Goal: Task Accomplishment & Management: Complete application form

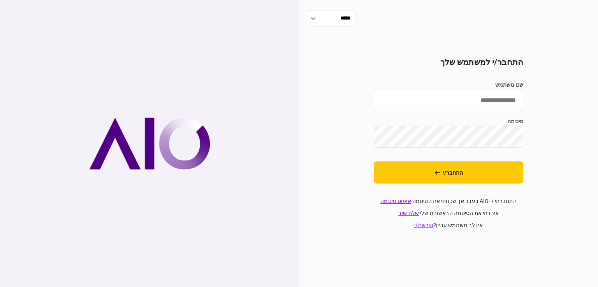
click at [372, 101] on input "שם משתמש" at bounding box center [448, 100] width 149 height 22
type input "**********"
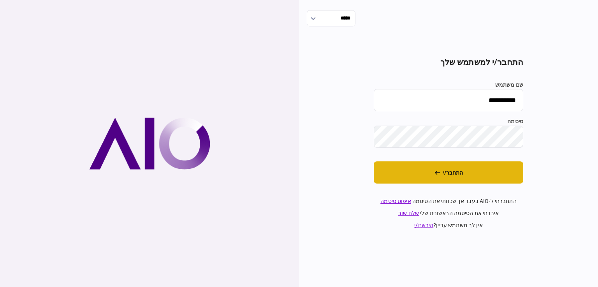
click at [372, 179] on button "התחבר/י" at bounding box center [448, 172] width 149 height 22
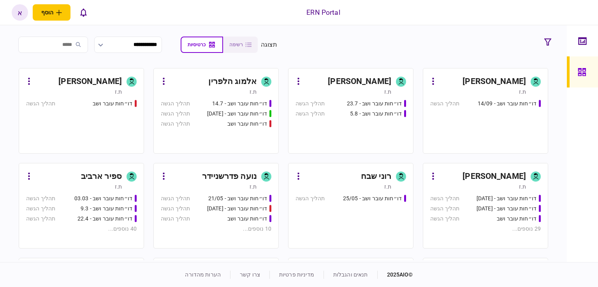
scroll to position [233, 0]
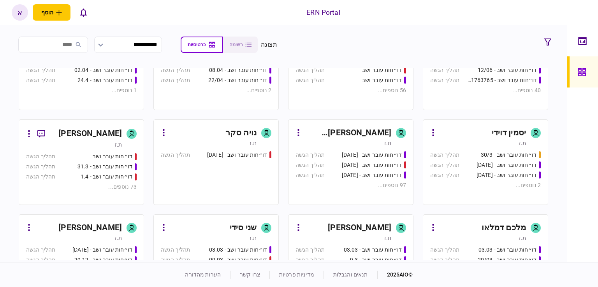
click at [327, 223] on div "[PERSON_NAME]" at bounding box center [347, 228] width 87 height 12
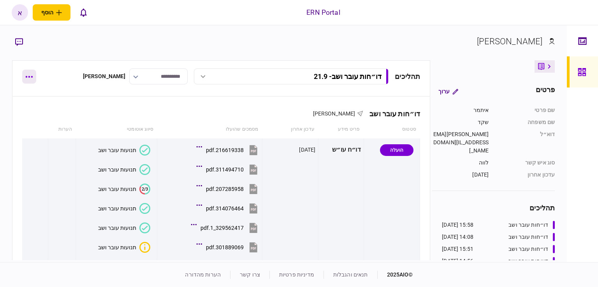
click at [25, 80] on button "button" at bounding box center [29, 77] width 14 height 14
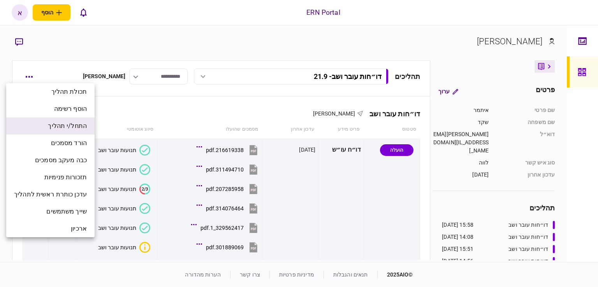
click at [46, 131] on li "התחל/י תהליך" at bounding box center [50, 126] width 88 height 17
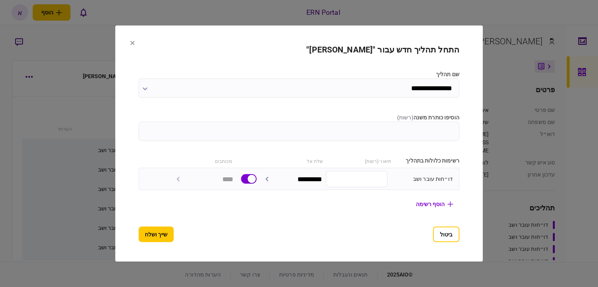
click at [426, 133] on input "הוסיפו כותרת משנה ( רשות )" at bounding box center [299, 131] width 321 height 19
type input "****"
click at [139, 232] on button "שייך ושלח" at bounding box center [156, 235] width 35 height 16
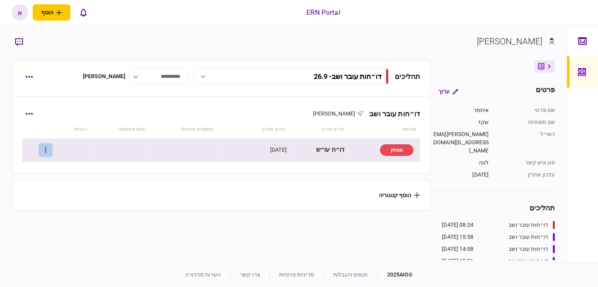
click at [44, 145] on div at bounding box center [39, 150] width 28 height 18
click at [53, 153] on button "button" at bounding box center [46, 150] width 14 height 14
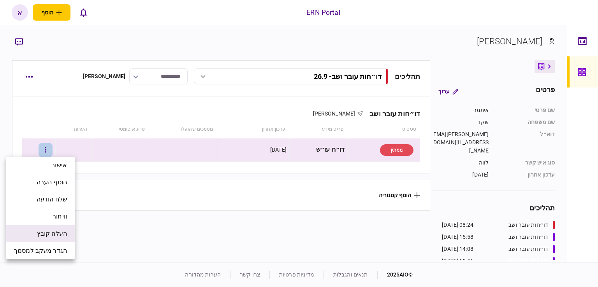
click at [56, 238] on span "העלה קובץ" at bounding box center [52, 233] width 30 height 9
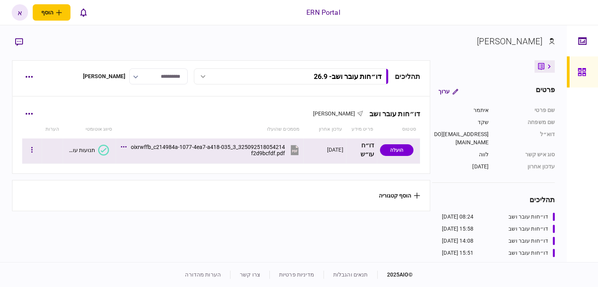
click at [82, 149] on div "תנועות עובר ושב" at bounding box center [80, 150] width 29 height 6
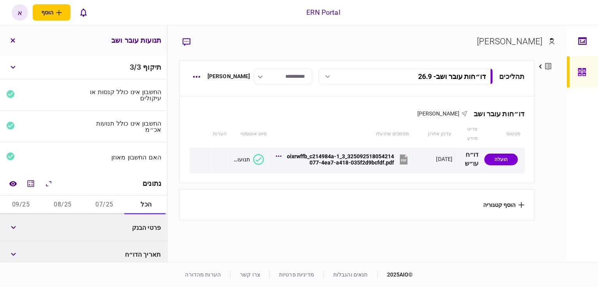
click at [109, 201] on button "07/25" at bounding box center [105, 205] width 42 height 19
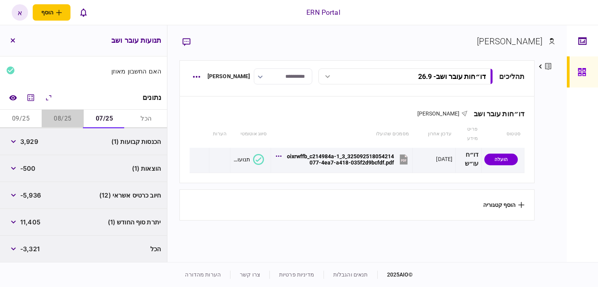
click at [79, 119] on button "08/25" at bounding box center [63, 119] width 42 height 19
click at [29, 121] on button "09/25" at bounding box center [21, 119] width 42 height 19
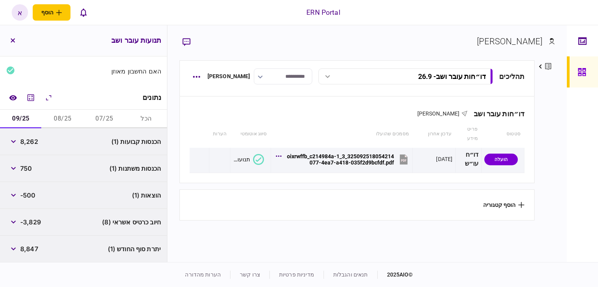
click at [109, 118] on button "07/25" at bounding box center [105, 119] width 42 height 19
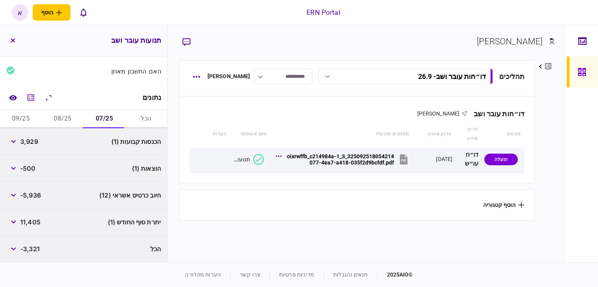
click at [27, 142] on span "3,929" at bounding box center [29, 141] width 18 height 9
copy span "3,929"
click at [30, 168] on span "-500" at bounding box center [28, 168] width 16 height 9
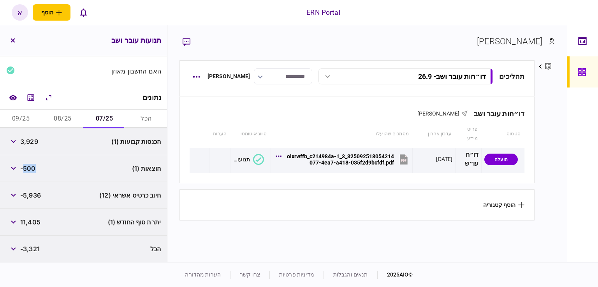
copy span "500"
click at [26, 222] on span "11,405" at bounding box center [30, 222] width 20 height 9
copy span "11,405"
click at [61, 115] on button "08/25" at bounding box center [63, 119] width 42 height 19
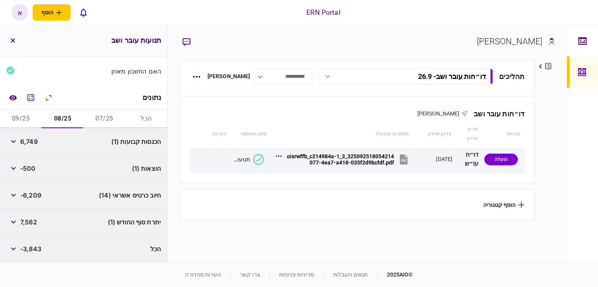
click at [25, 142] on span "6,749" at bounding box center [29, 141] width 18 height 9
copy span "6,749"
click at [34, 219] on span "7,562" at bounding box center [28, 222] width 17 height 9
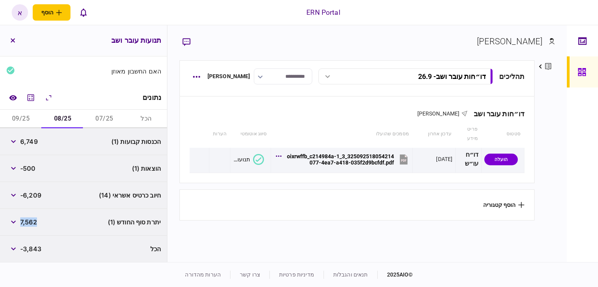
copy span "7,562"
click at [33, 164] on span "-500" at bounding box center [28, 168] width 16 height 9
click at [33, 168] on span "-500" at bounding box center [28, 168] width 16 height 9
copy span "500"
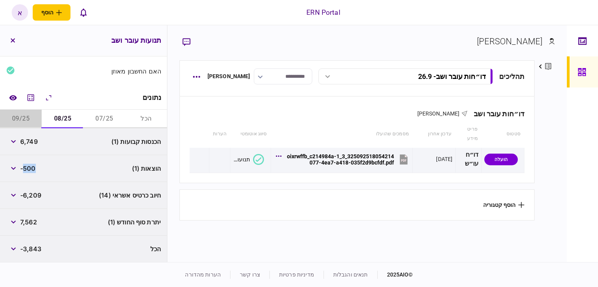
click at [22, 113] on button "09/25" at bounding box center [21, 119] width 42 height 19
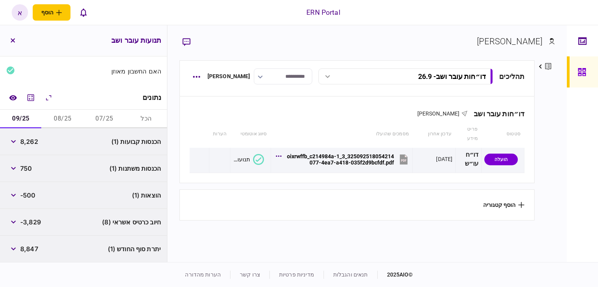
click at [26, 144] on span "8,262" at bounding box center [29, 141] width 18 height 9
copy span "8,262"
click at [33, 250] on span "8,847" at bounding box center [29, 248] width 18 height 9
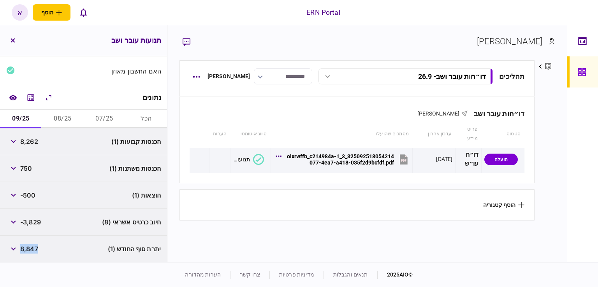
copy span "8,847"
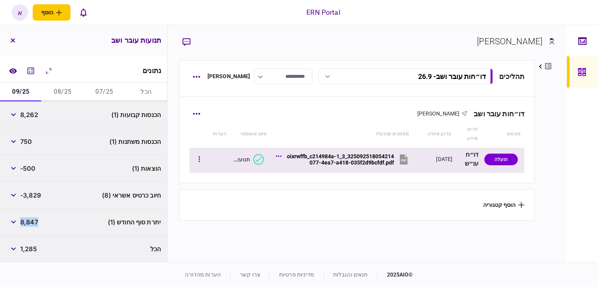
click at [380, 162] on div "325092518054214_3_oixrwffb_c214984a-1077-4ea7-a418-035f2d9bcfdf.pdf" at bounding box center [339, 159] width 109 height 12
click at [199, 160] on button "button" at bounding box center [199, 160] width 14 height 14
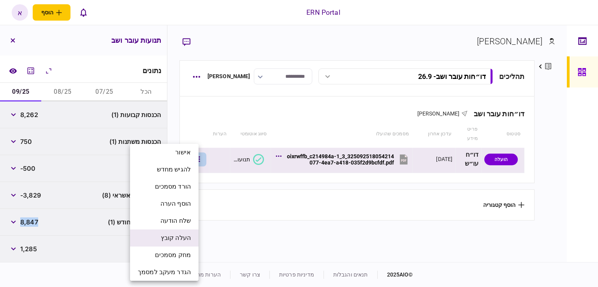
click at [174, 237] on span "העלה קובץ" at bounding box center [176, 237] width 30 height 9
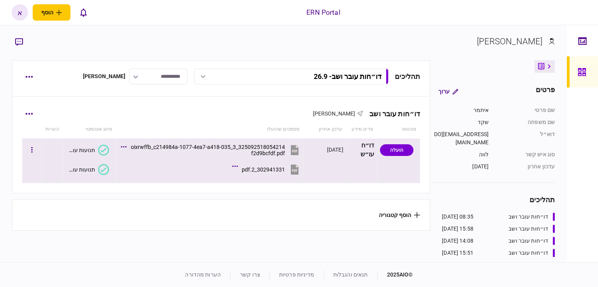
click at [98, 172] on button "תנועות עובר ושב" at bounding box center [87, 169] width 43 height 11
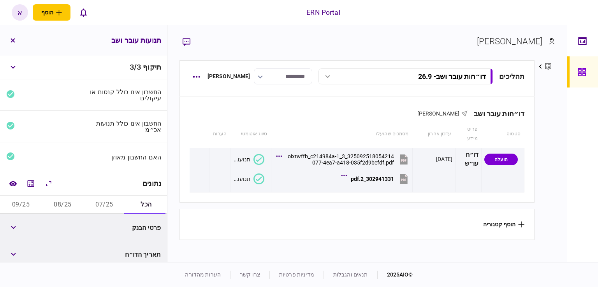
scroll to position [113, 0]
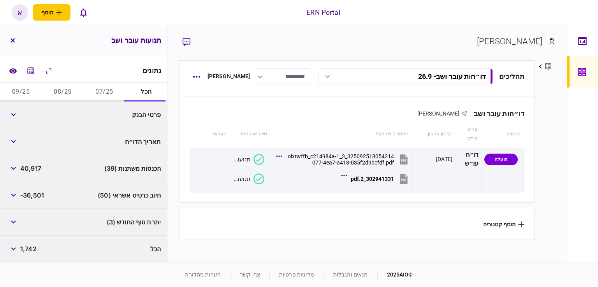
click at [96, 93] on button "07/25" at bounding box center [105, 92] width 42 height 19
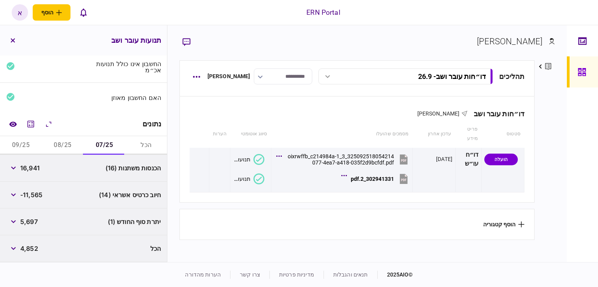
scroll to position [59, 0]
click at [7, 166] on div "הכנסות משתנות (16) 16,941" at bounding box center [83, 168] width 167 height 27
click at [16, 170] on button "button" at bounding box center [13, 168] width 14 height 14
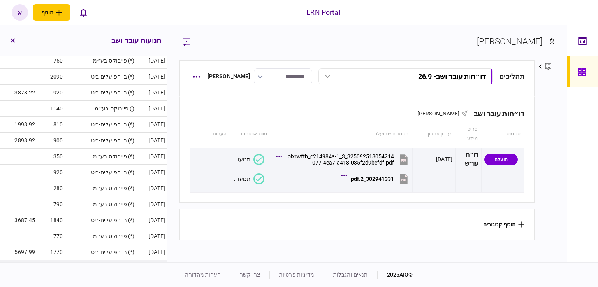
scroll to position [331, 0]
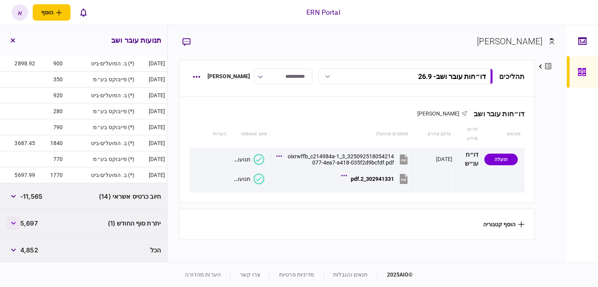
click at [12, 222] on icon "button" at bounding box center [13, 223] width 5 height 3
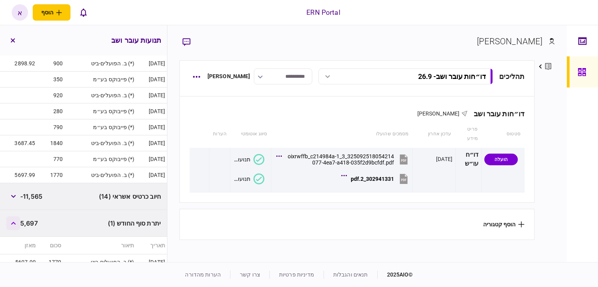
click at [12, 222] on icon "button" at bounding box center [13, 223] width 5 height 3
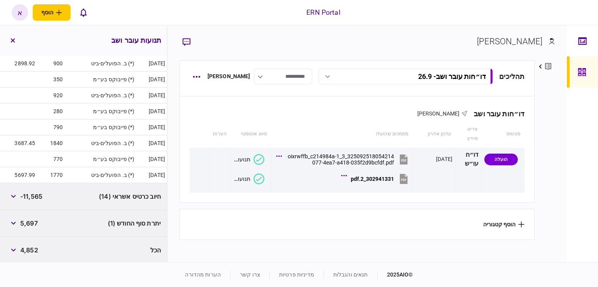
scroll to position [97, 0]
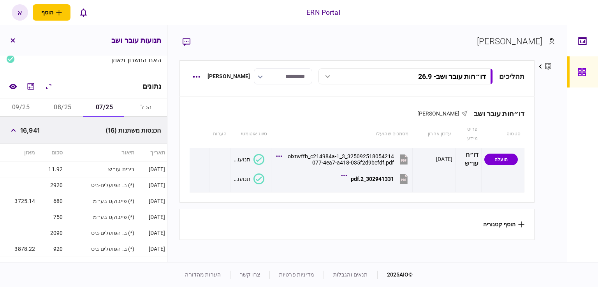
click at [73, 108] on button "08/25" at bounding box center [63, 107] width 42 height 19
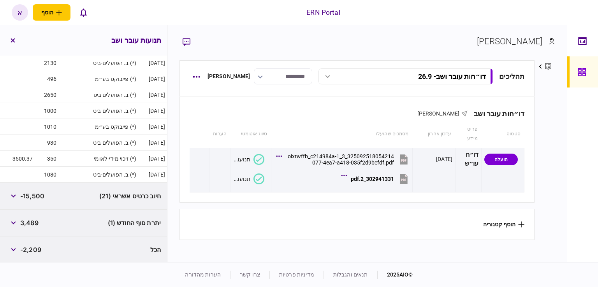
scroll to position [50, 0]
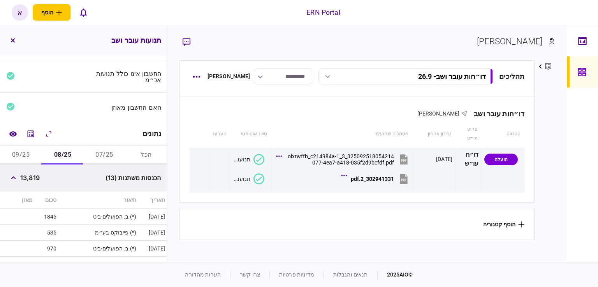
click at [26, 154] on button "09/25" at bounding box center [21, 155] width 42 height 19
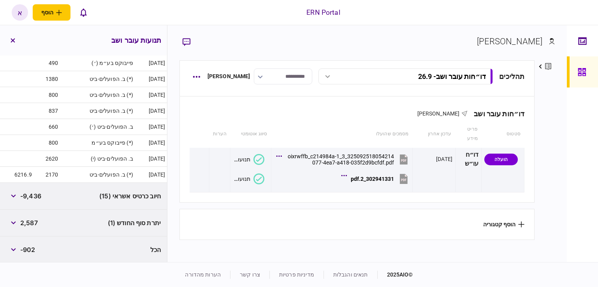
scroll to position [0, 0]
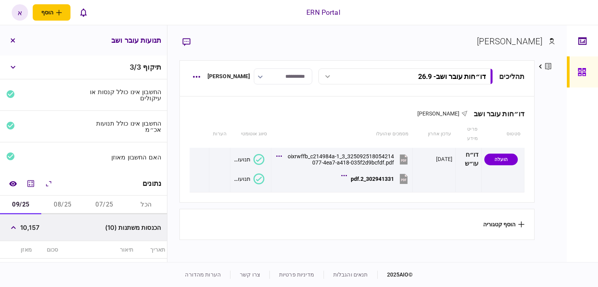
click at [63, 205] on button "08/25" at bounding box center [63, 205] width 42 height 19
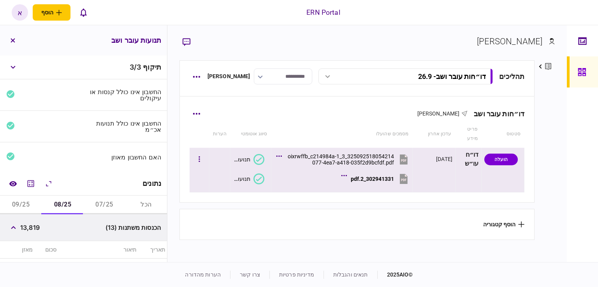
click at [358, 176] on div "302941331_2.pdf" at bounding box center [372, 179] width 43 height 6
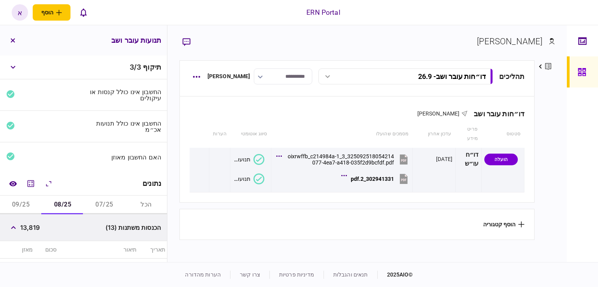
click at [98, 203] on button "07/25" at bounding box center [105, 205] width 42 height 19
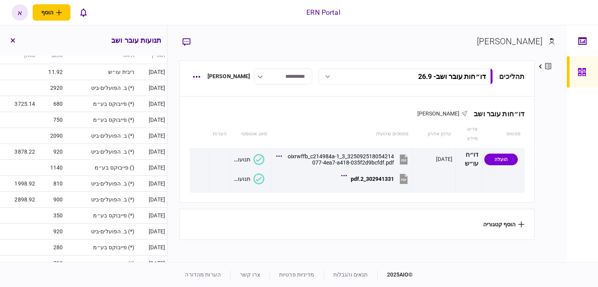
scroll to position [39, 0]
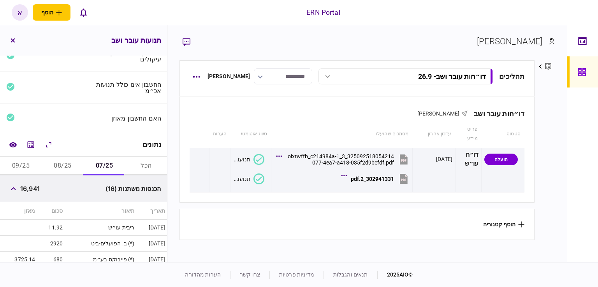
click at [34, 189] on span "16,941" at bounding box center [29, 188] width 19 height 9
copy span "16,941"
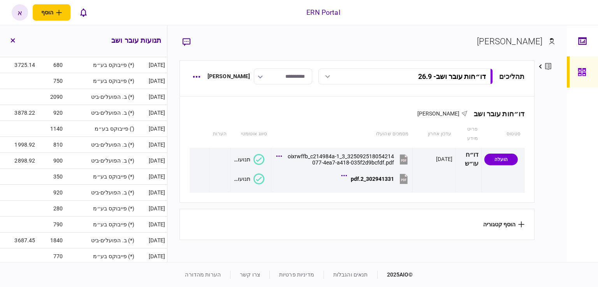
scroll to position [331, 0]
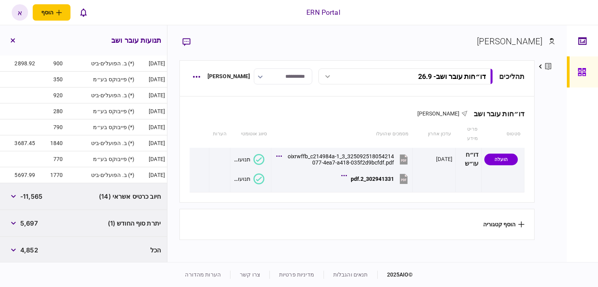
click at [34, 223] on span "5,697" at bounding box center [29, 223] width 18 height 9
copy span "5,697"
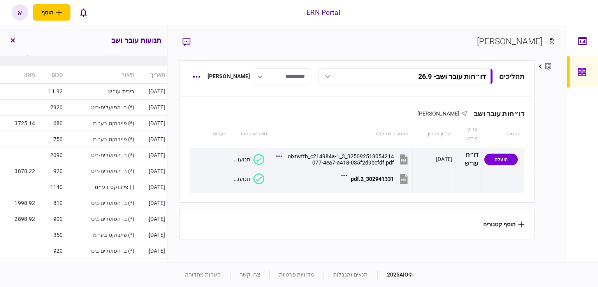
scroll to position [19, 0]
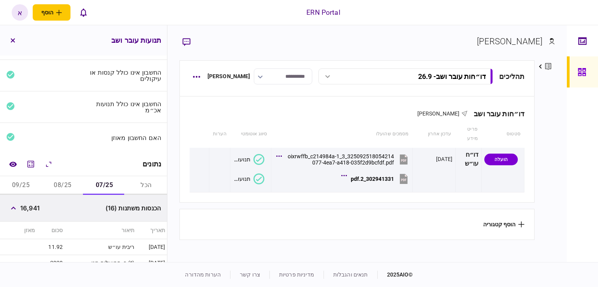
click at [60, 179] on button "08/25" at bounding box center [63, 185] width 42 height 19
click at [28, 207] on span "13,819" at bounding box center [29, 208] width 19 height 9
copy span "13,819"
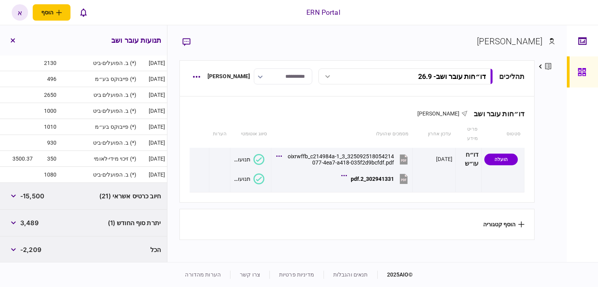
click at [35, 224] on span "3,489" at bounding box center [29, 222] width 18 height 9
copy span "3,489"
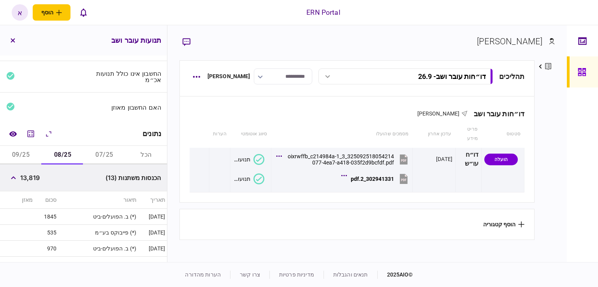
scroll to position [0, 0]
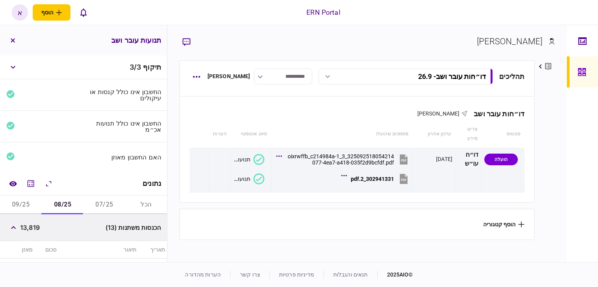
click at [26, 211] on button "09/25" at bounding box center [21, 205] width 42 height 19
click at [28, 231] on span "10,157" at bounding box center [29, 227] width 19 height 9
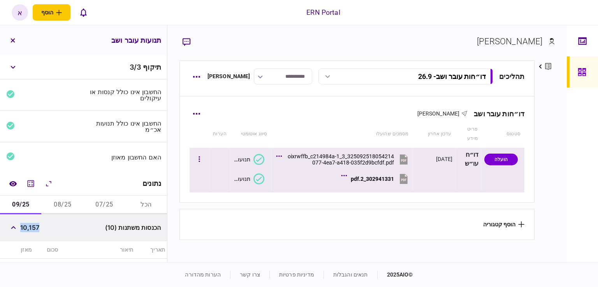
copy span "10,157"
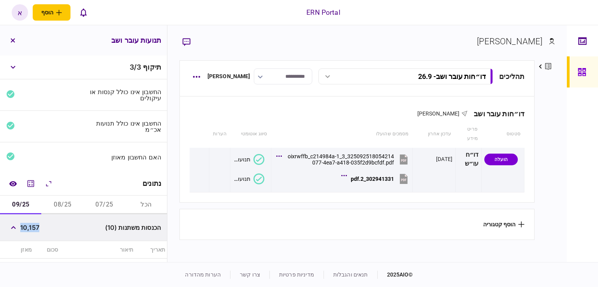
scroll to position [235, 0]
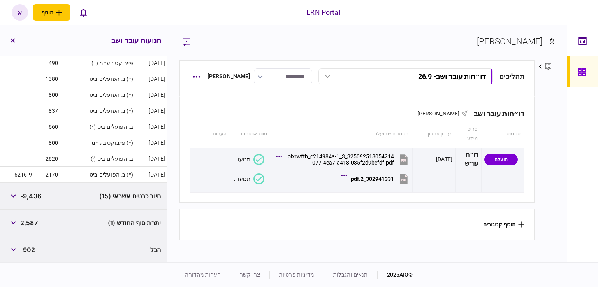
click at [30, 221] on span "2,587" at bounding box center [29, 222] width 18 height 9
copy span "2,587"
